Goal: Navigation & Orientation: Understand site structure

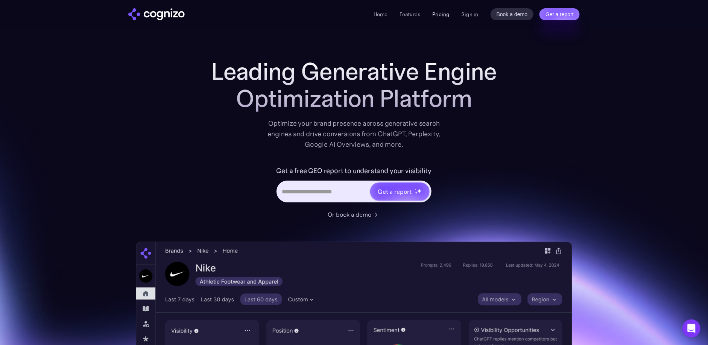
click at [445, 14] on link "Pricing" at bounding box center [440, 14] width 17 height 7
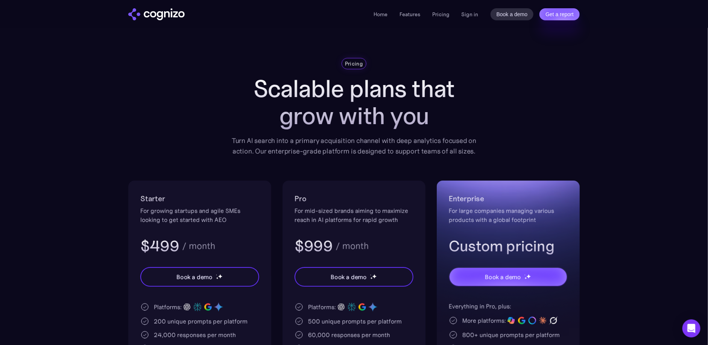
click at [154, 14] on img "home" at bounding box center [156, 14] width 56 height 12
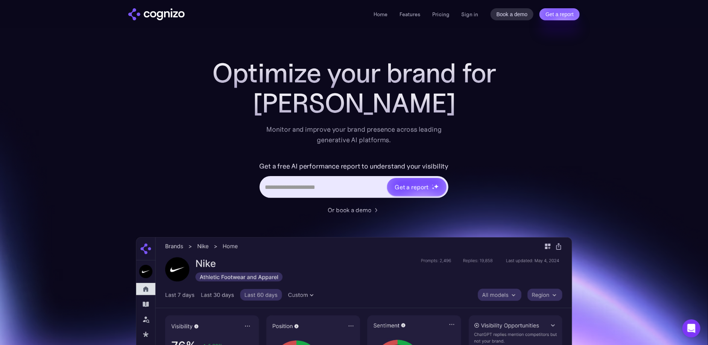
click at [176, 15] on img "home" at bounding box center [156, 14] width 56 height 12
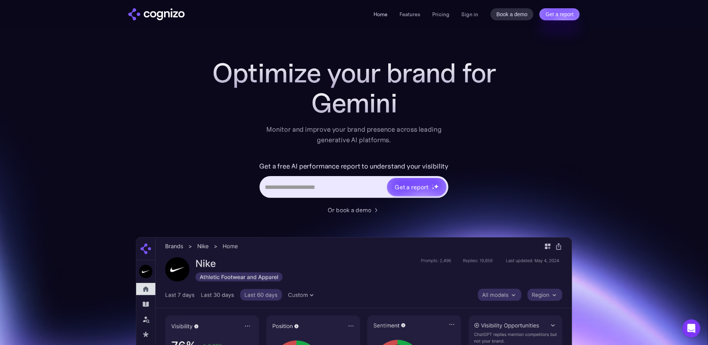
click at [381, 15] on link "Home" at bounding box center [380, 14] width 14 height 7
click at [415, 15] on link "Features" at bounding box center [409, 14] width 21 height 7
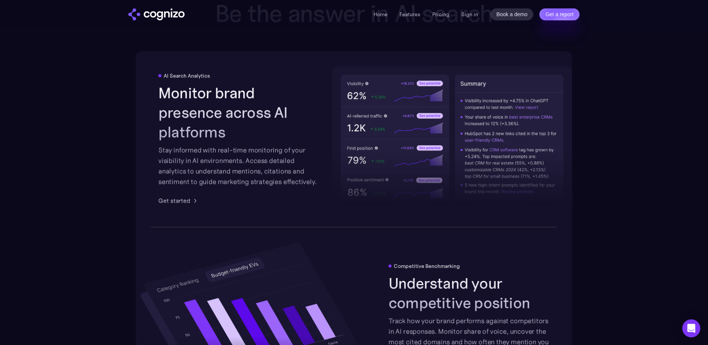
click at [140, 13] on img "home" at bounding box center [156, 14] width 56 height 12
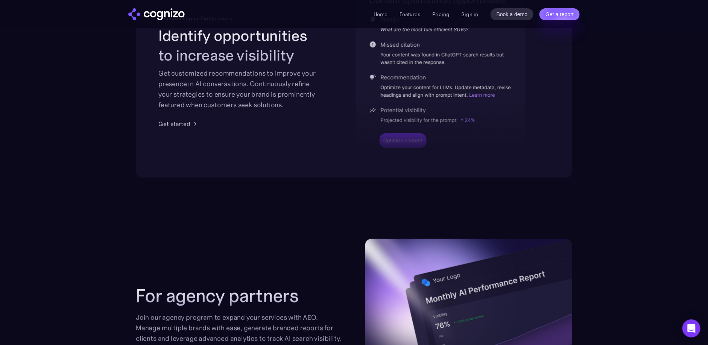
scroll to position [1805, 0]
